Goal: Transaction & Acquisition: Subscribe to service/newsletter

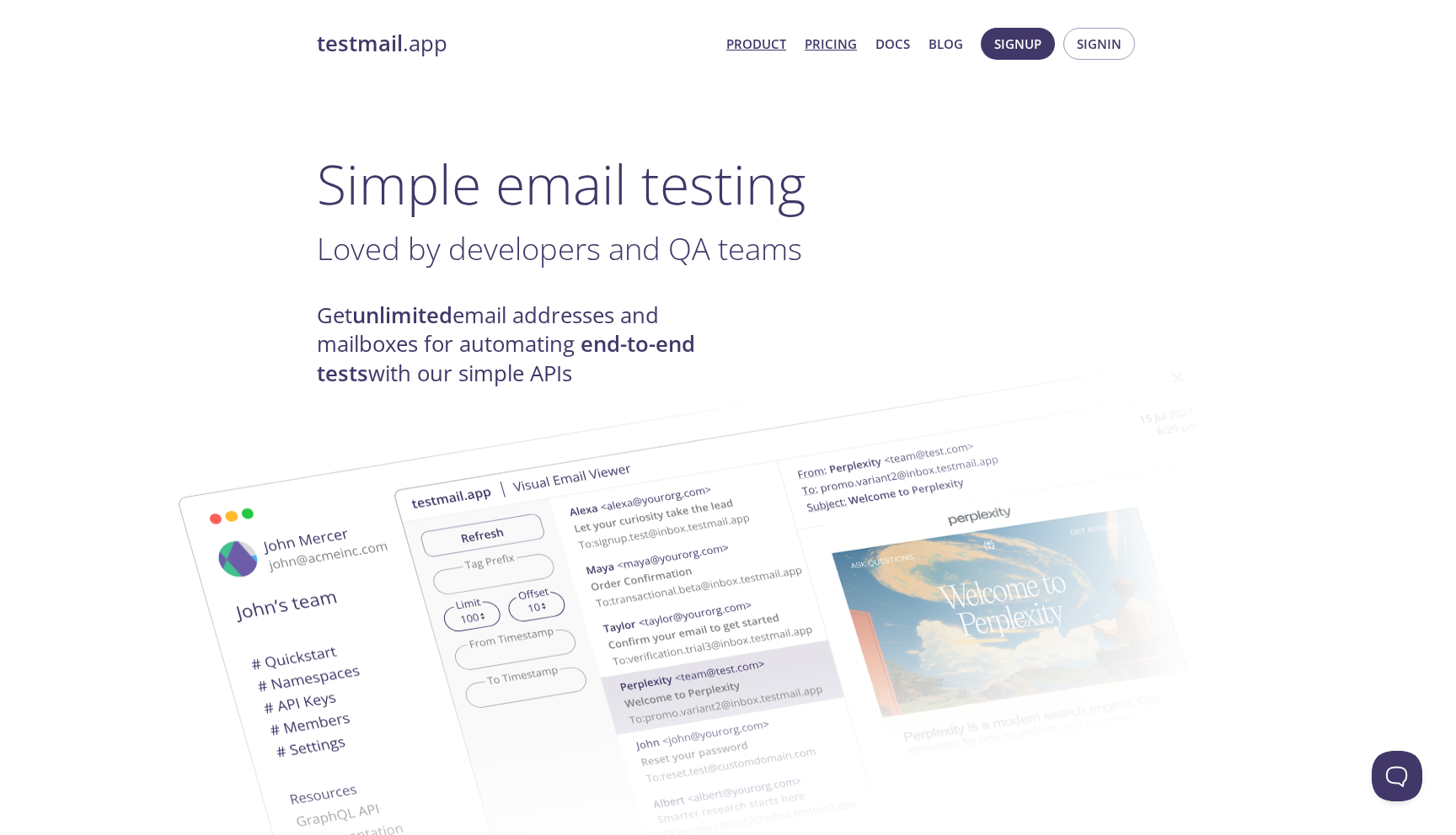
click at [824, 46] on link "Pricing" at bounding box center [831, 43] width 53 height 22
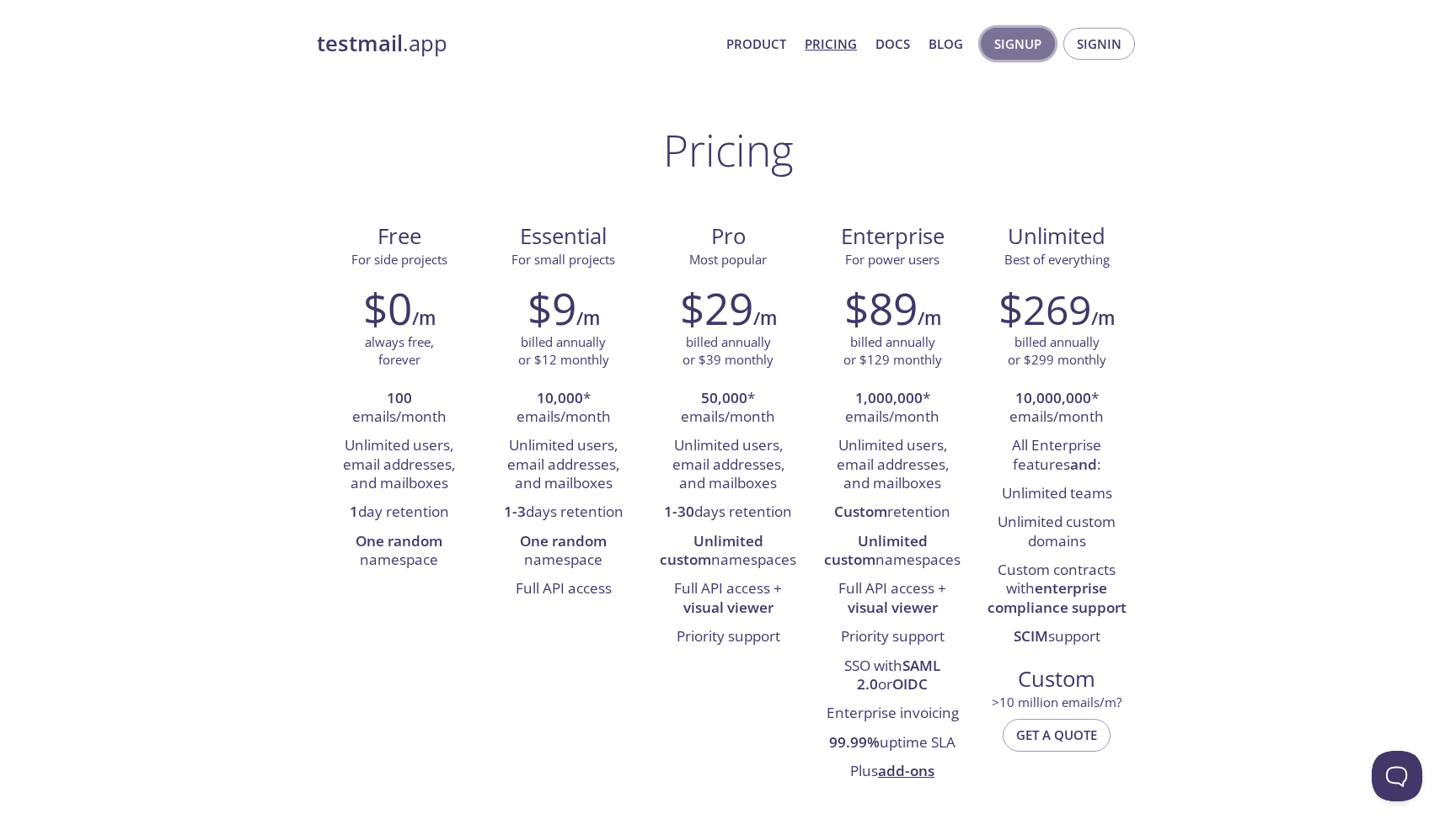
click at [1024, 38] on span "Signup" at bounding box center [1018, 43] width 47 height 22
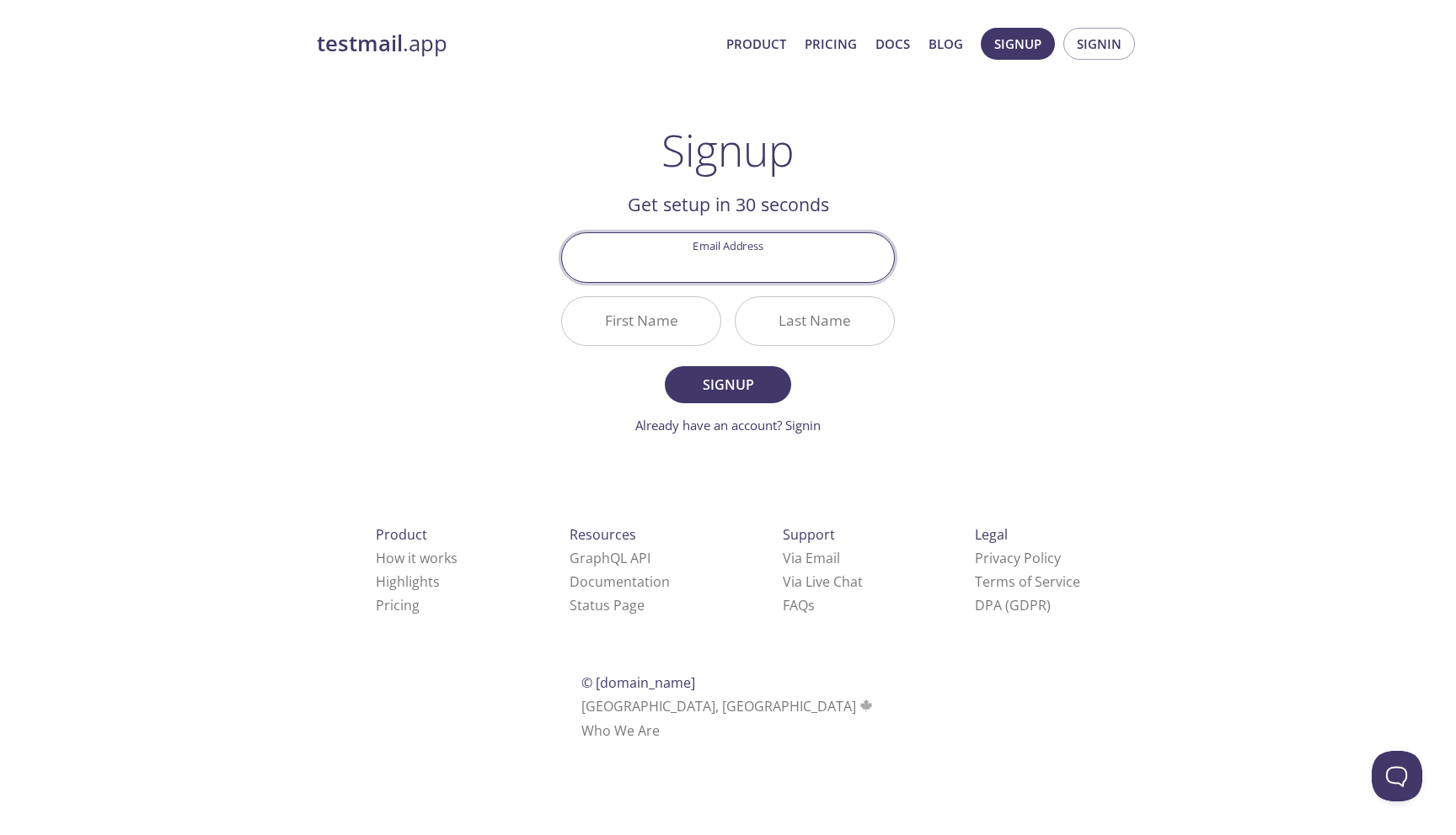
click at [676, 275] on input "Email Address" at bounding box center [728, 257] width 332 height 48
type input "t"
type input "[EMAIL_ADDRESS][DOMAIN_NAME]"
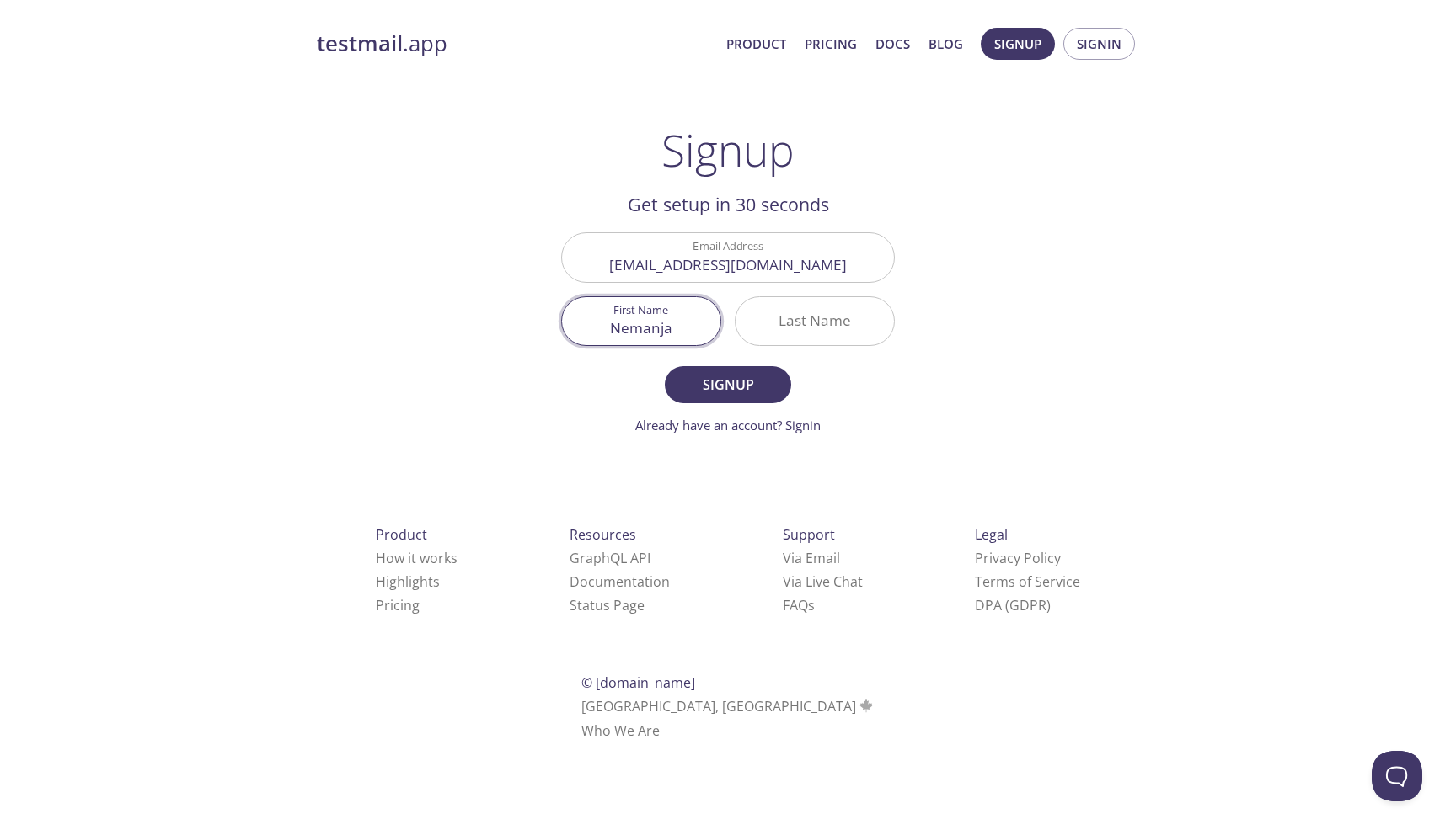
type input "Nemanja"
type input "Stancic"
click at [665, 366] on button "Signup" at bounding box center [728, 384] width 127 height 37
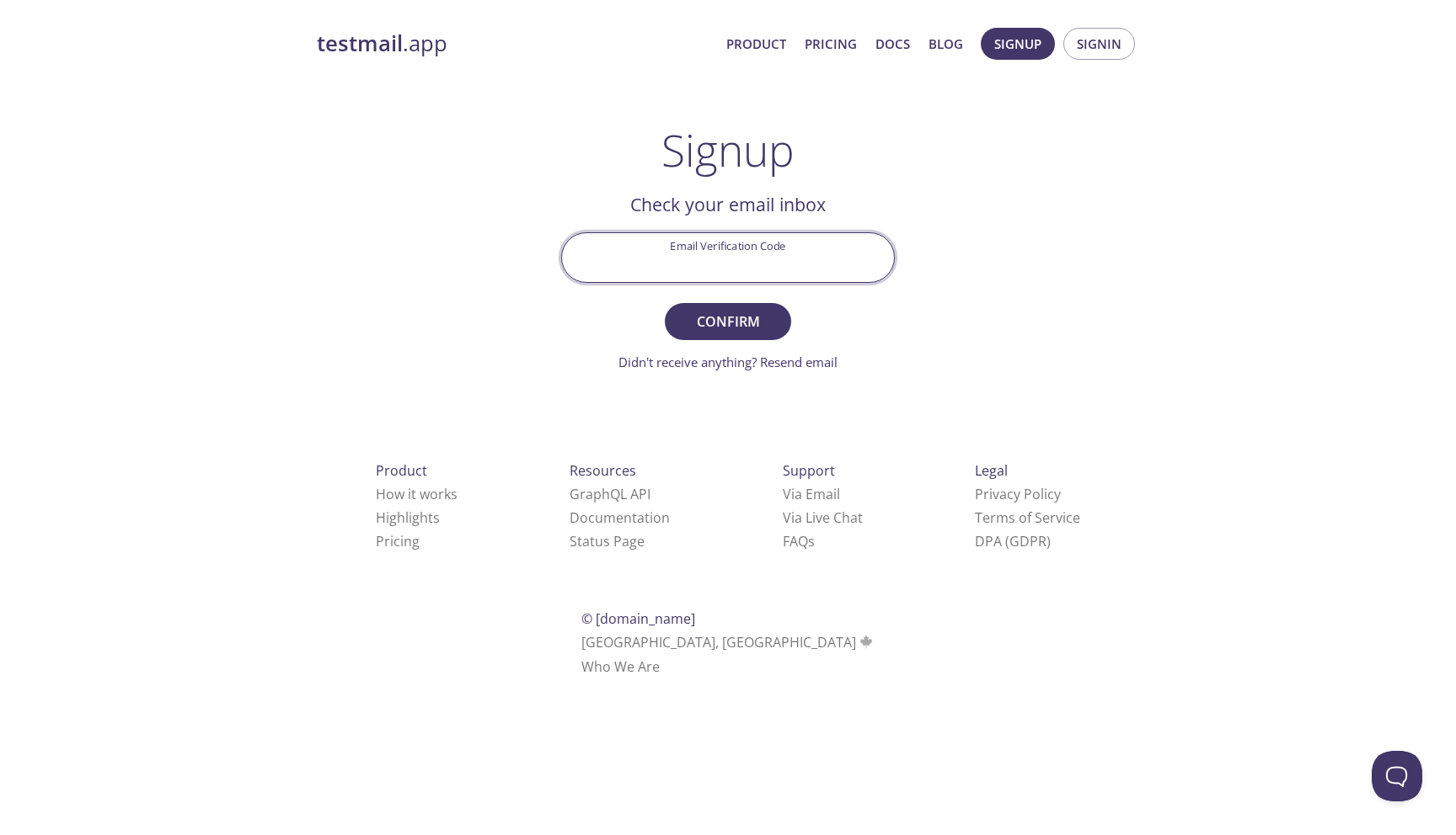
click at [697, 254] on input "Email Verification Code" at bounding box center [728, 257] width 332 height 48
type input "FCV499X"
click at [665, 303] on button "Confirm" at bounding box center [728, 321] width 127 height 37
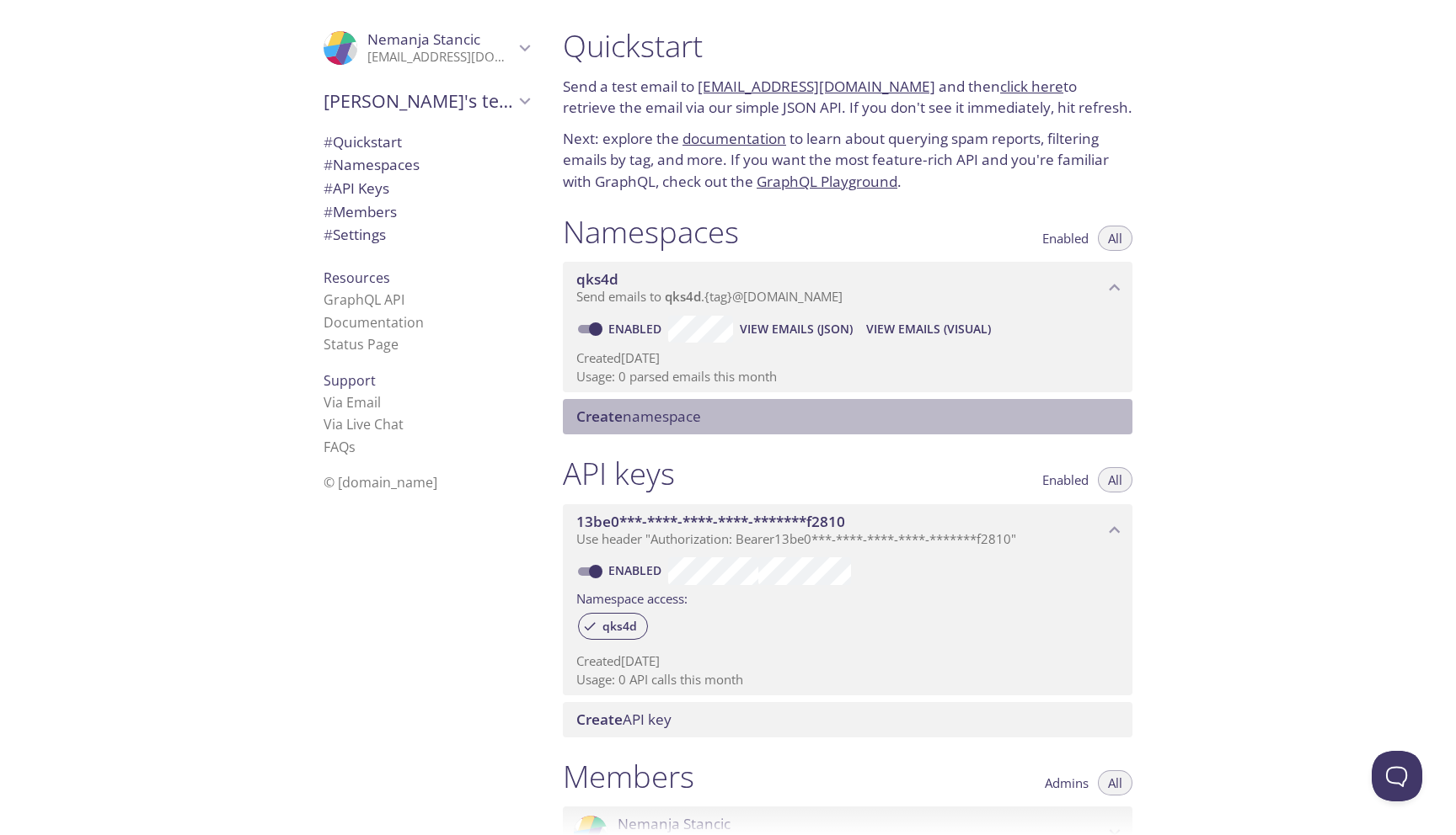
click at [645, 410] on span "Create namespace" at bounding box center [638, 416] width 125 height 20
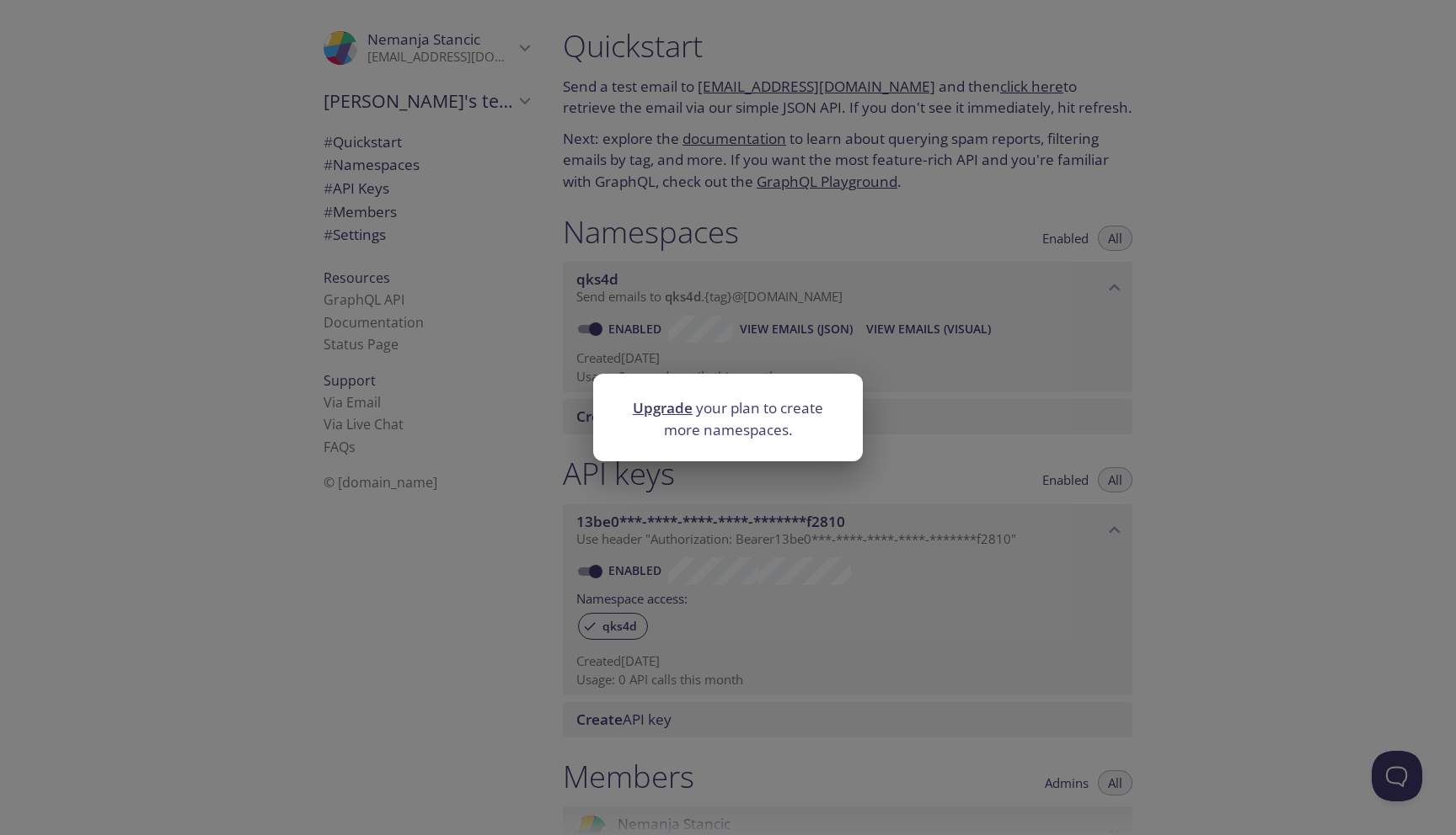
click at [581, 386] on div "Upgrade your plan to create more namespaces." at bounding box center [728, 418] width 1456 height 835
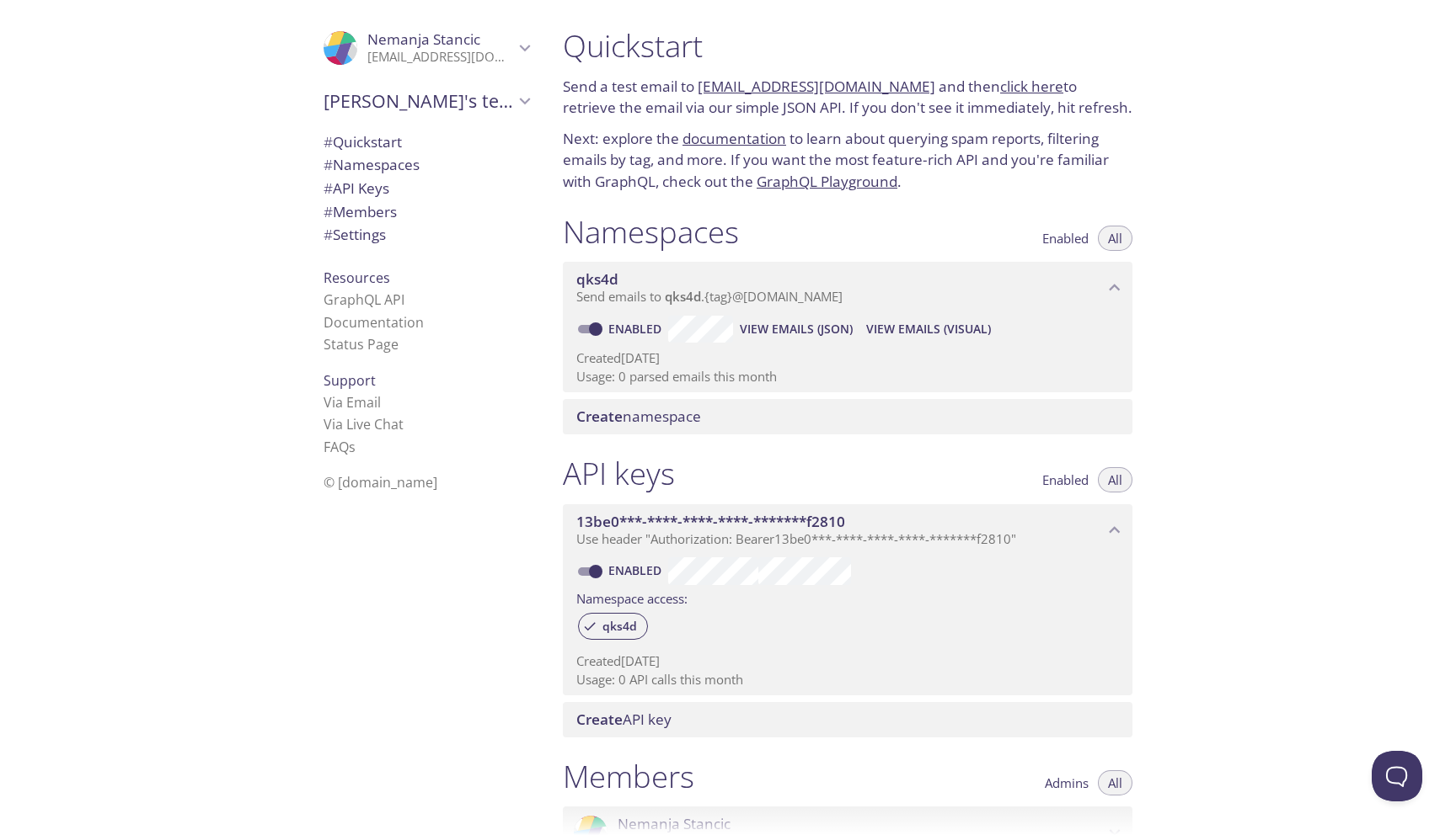
click at [774, 330] on span "View Emails (JSON)" at bounding box center [796, 329] width 113 height 21
click at [785, 338] on span "View Emails (JSON)" at bounding box center [796, 329] width 113 height 21
click at [926, 335] on span "View Emails (Visual)" at bounding box center [928, 329] width 125 height 21
click at [796, 332] on span "View Emails (JSON)" at bounding box center [796, 329] width 113 height 21
click at [729, 301] on span "Send emails to qks4d . {tag} @[DOMAIN_NAME]" at bounding box center [710, 296] width 267 height 17
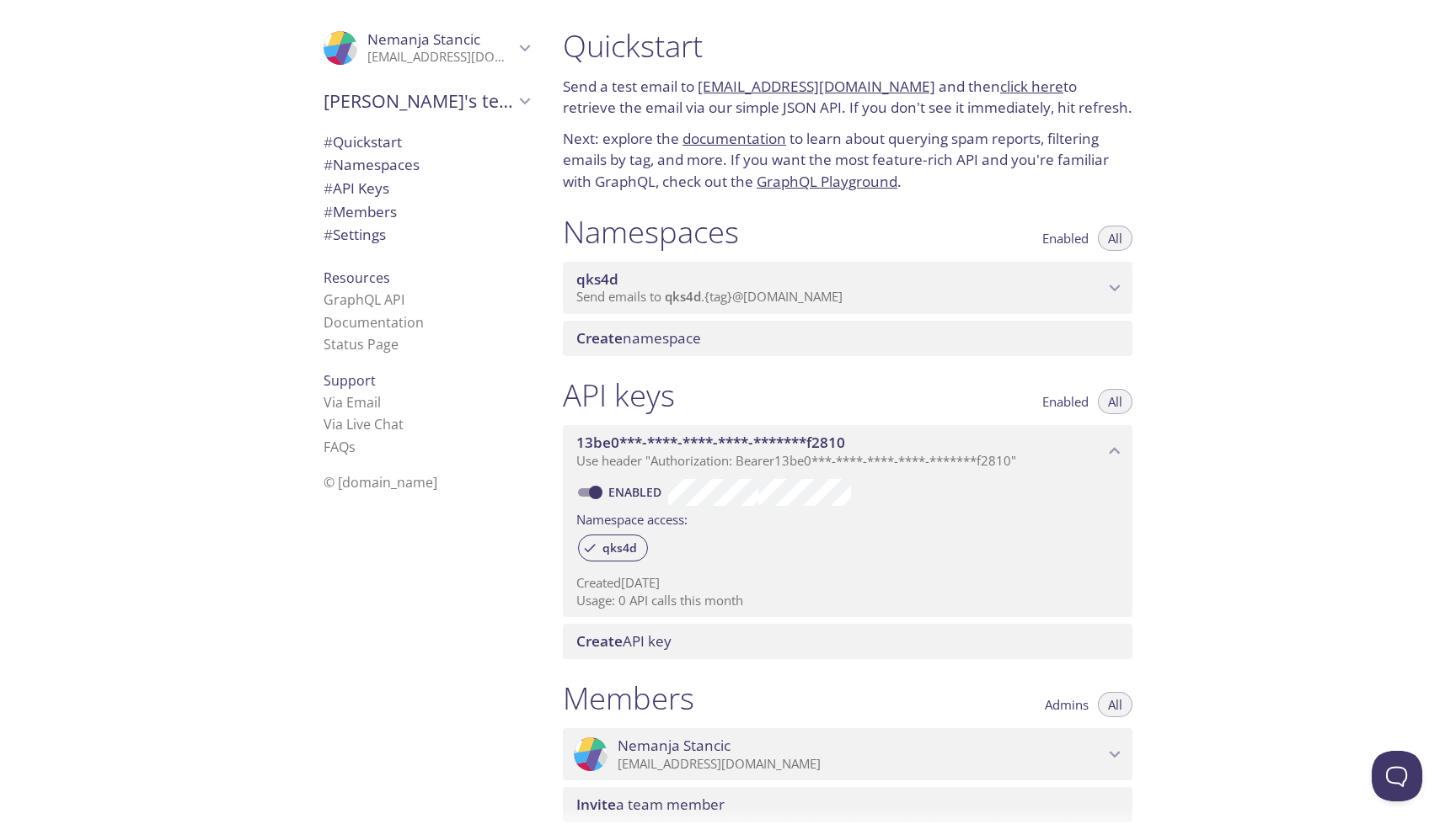
click at [725, 301] on span "Send emails to qks4d . {tag} @[DOMAIN_NAME]" at bounding box center [710, 296] width 267 height 17
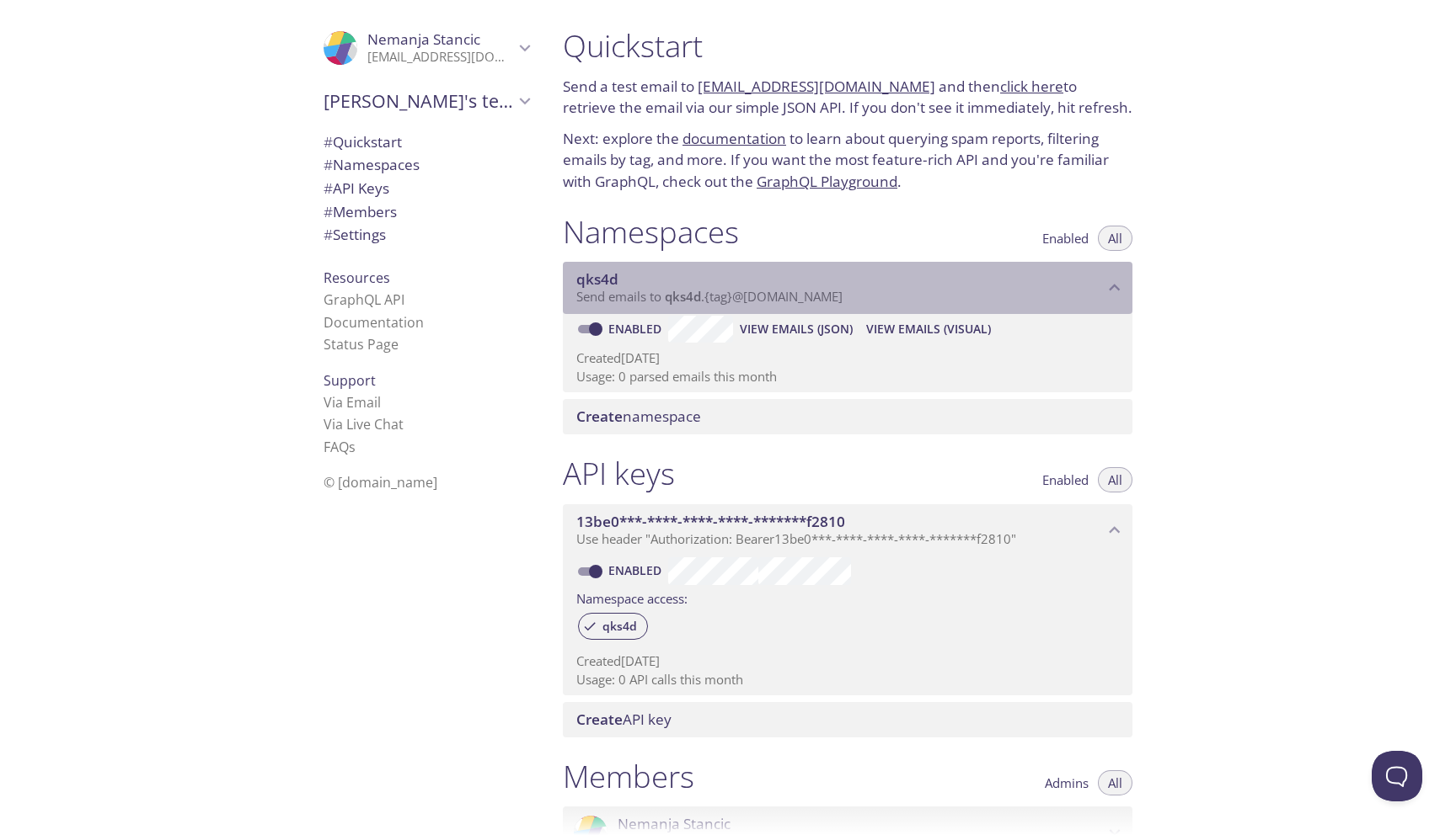
click at [877, 298] on p "Send emails to qks4d . {tag} @[DOMAIN_NAME]" at bounding box center [840, 297] width 528 height 17
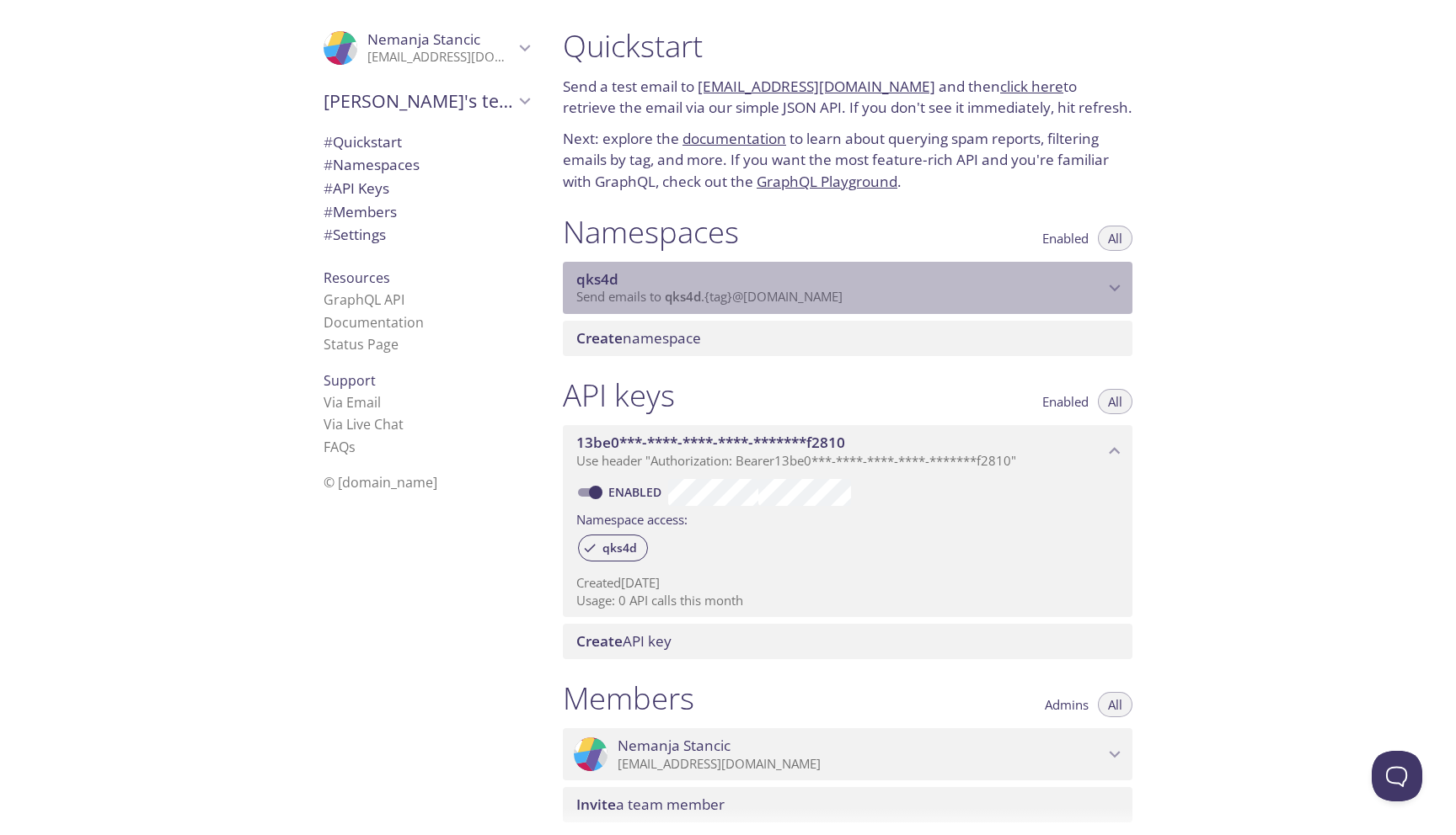
drag, startPoint x: 863, startPoint y: 299, endPoint x: 743, endPoint y: 301, distance: 120.0
click at [743, 301] on p "Send emails to qks4d . {tag} @[DOMAIN_NAME]" at bounding box center [840, 297] width 528 height 17
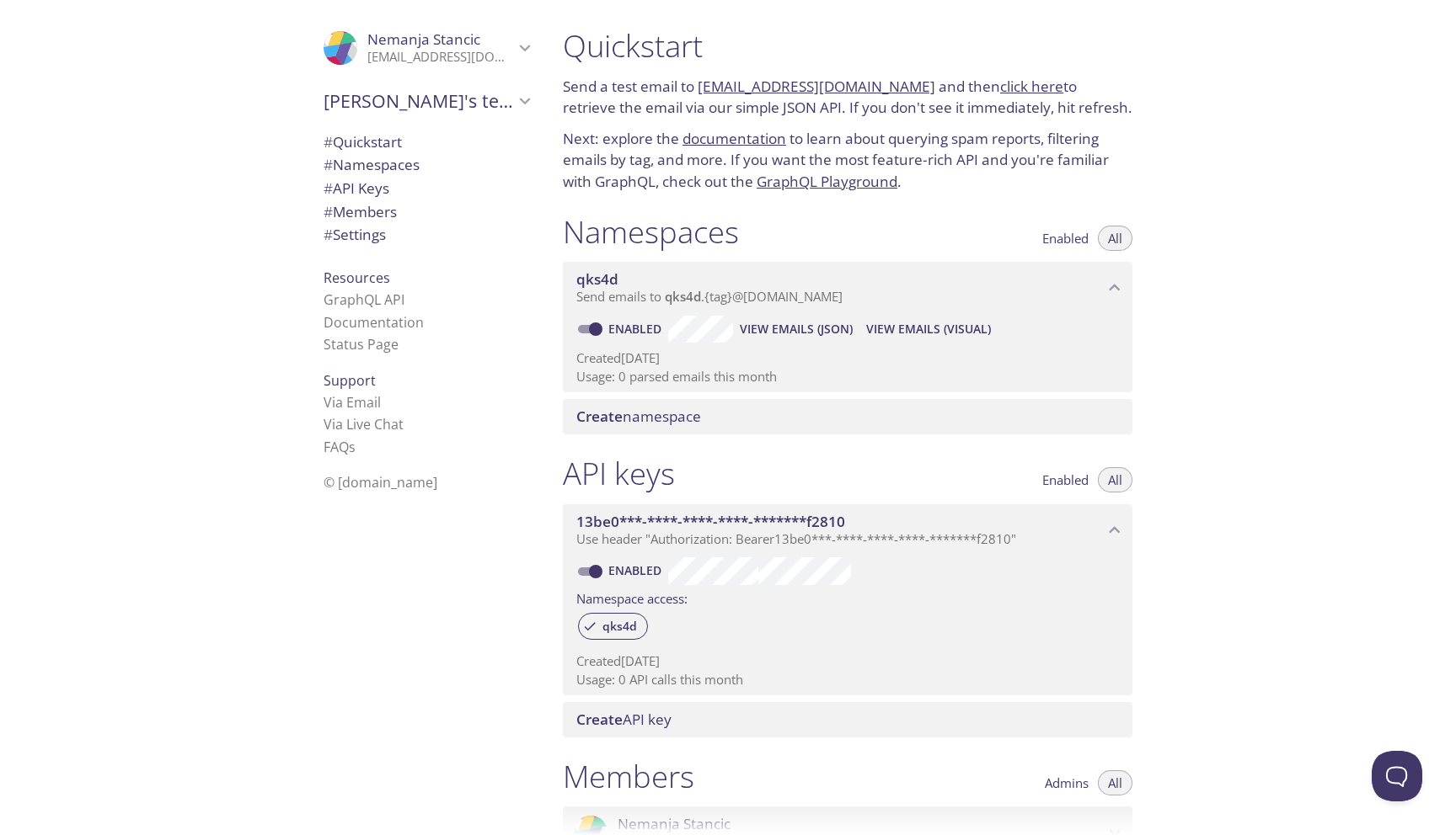
drag, startPoint x: 908, startPoint y: 86, endPoint x: 779, endPoint y: 95, distance: 129.3
click at [779, 95] on p "Send a test email to [EMAIL_ADDRESS][DOMAIN_NAME] and then click here to retrie…" at bounding box center [848, 98] width 570 height 43
copy link "[DOMAIN_NAME]"
click at [759, 328] on span "View Emails (JSON)" at bounding box center [796, 329] width 113 height 21
click at [913, 326] on span "View Emails (Visual)" at bounding box center [928, 329] width 125 height 21
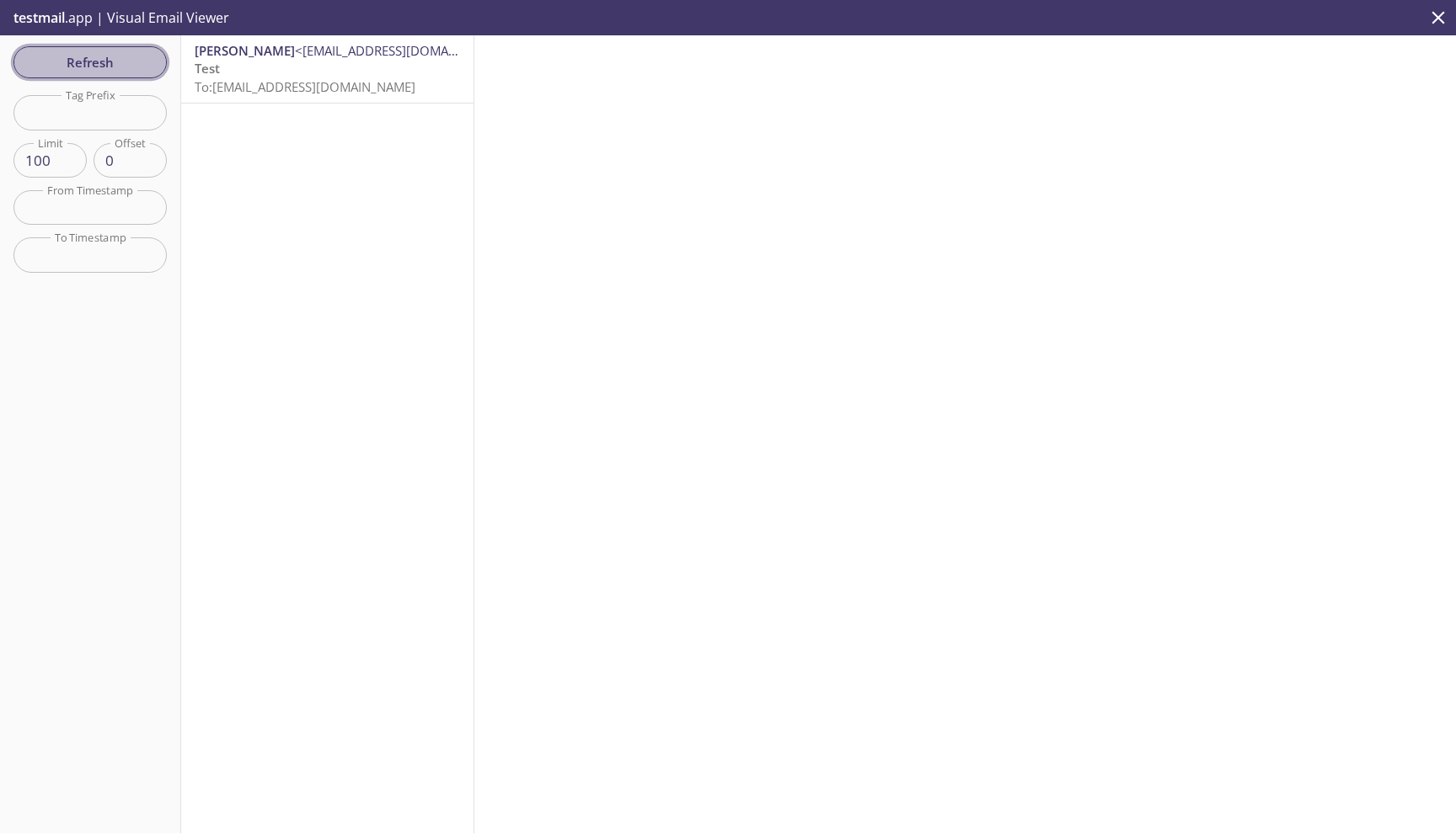
click at [94, 64] on span "Refresh" at bounding box center [90, 62] width 127 height 22
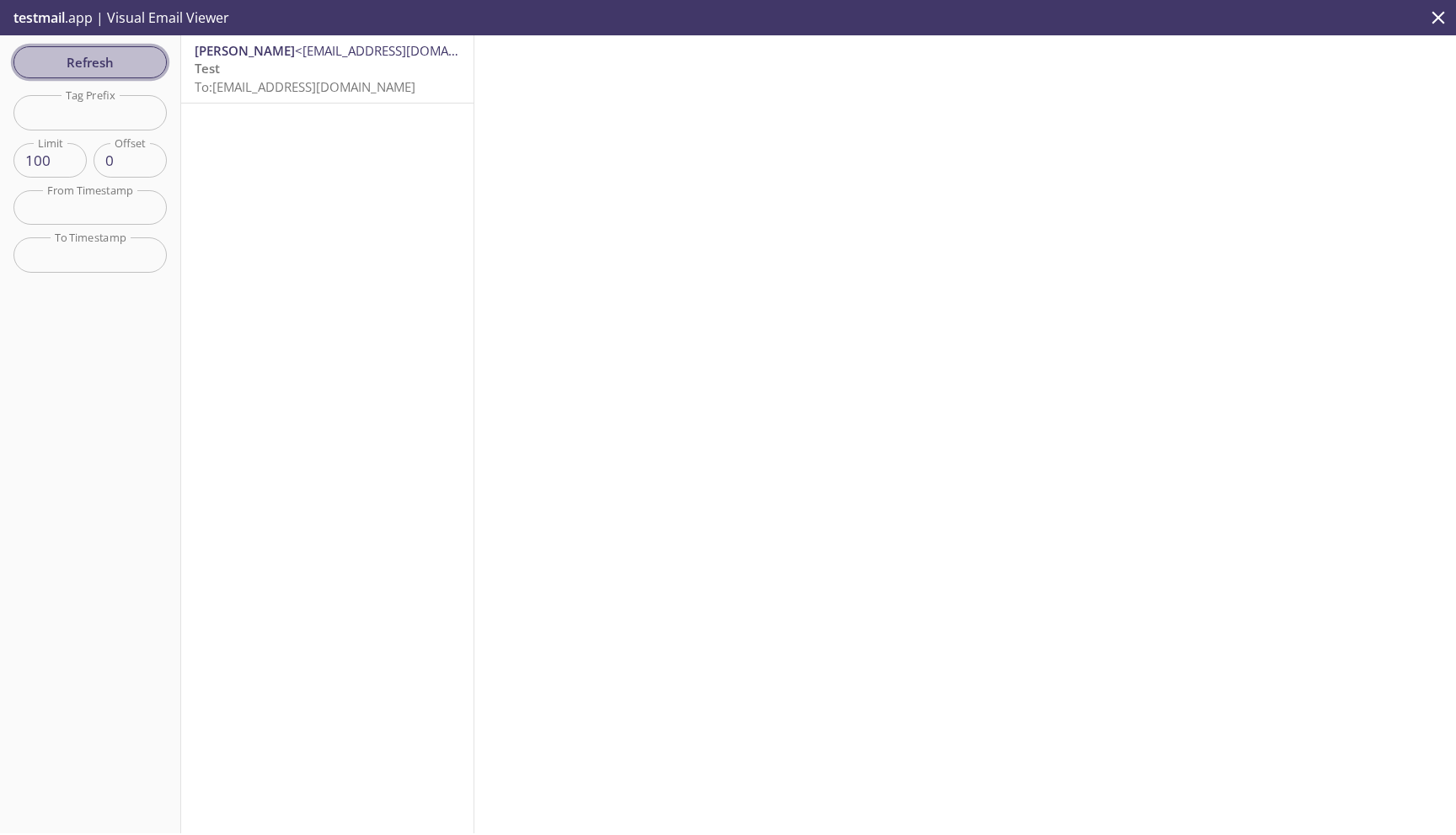
click at [94, 64] on span "Refresh" at bounding box center [90, 62] width 127 height 22
